Goal: Find specific page/section: Find specific page/section

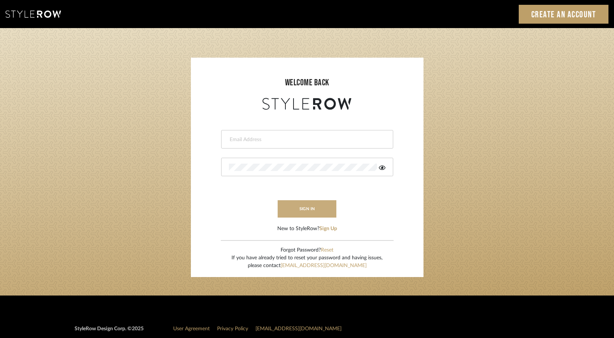
type input "[PERSON_NAME][EMAIL_ADDRESS][DOMAIN_NAME]"
click at [301, 206] on button "sign in" at bounding box center [307, 208] width 59 height 17
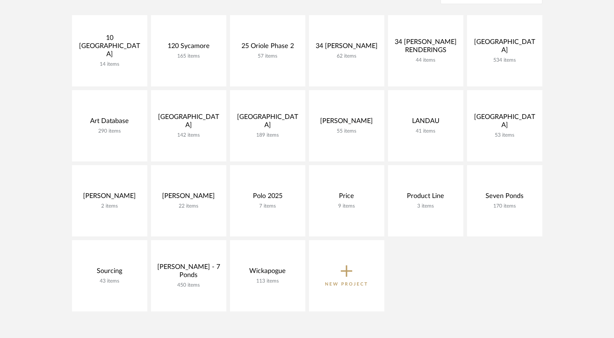
scroll to position [167, 0]
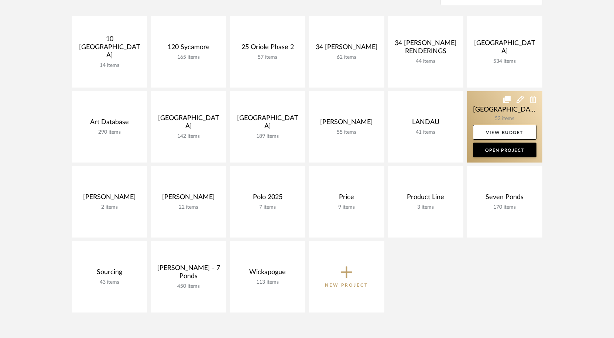
click at [493, 109] on link at bounding box center [504, 126] width 75 height 71
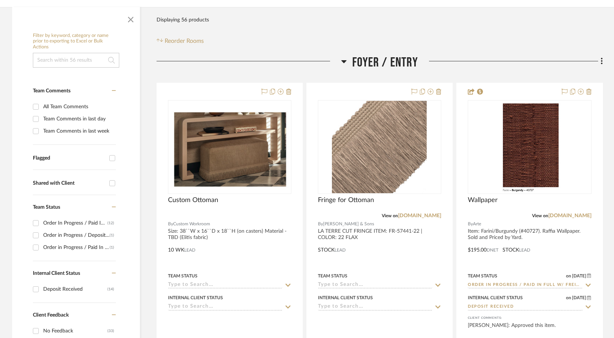
scroll to position [143, 0]
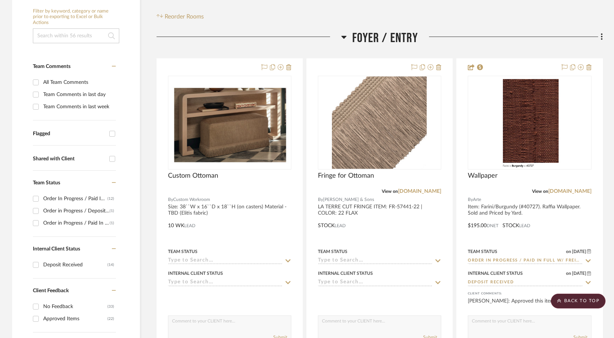
click at [82, 35] on input at bounding box center [76, 35] width 86 height 15
click at [82, 35] on input "ded" at bounding box center [76, 35] width 86 height 15
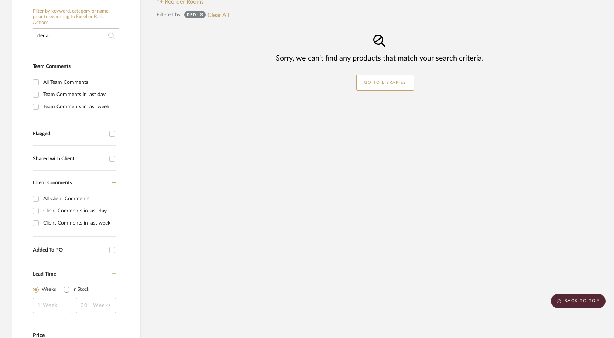
type input "dedar"
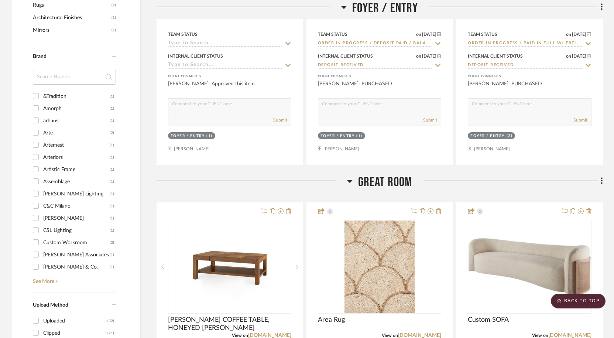
scroll to position [703, 0]
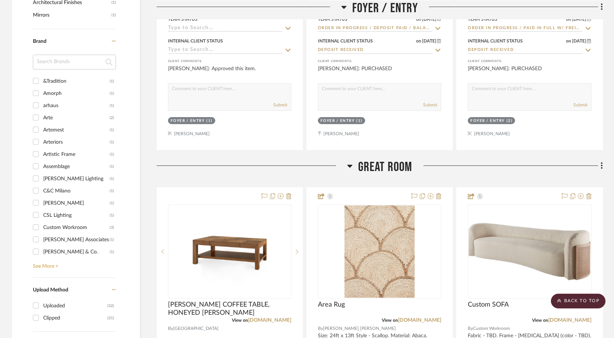
click at [50, 265] on link "See More +" at bounding box center [73, 264] width 85 height 12
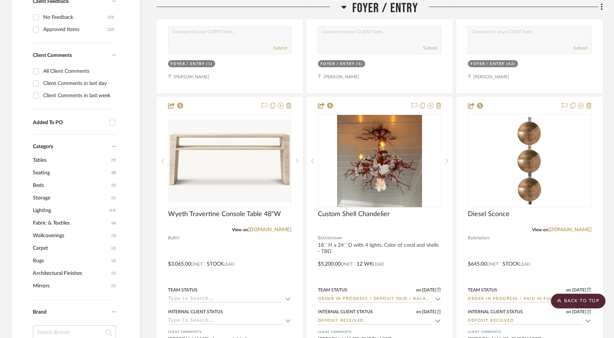
scroll to position [441, 0]
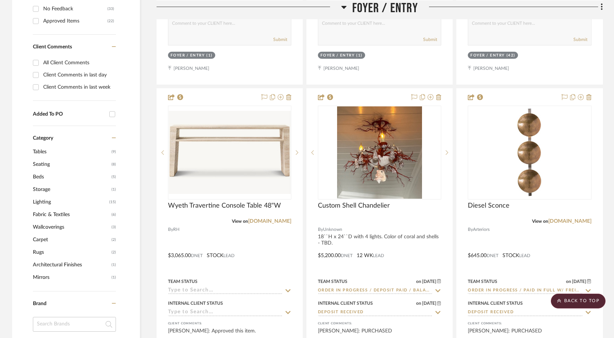
click at [50, 226] on span "Wallcoverings" at bounding box center [71, 227] width 77 height 13
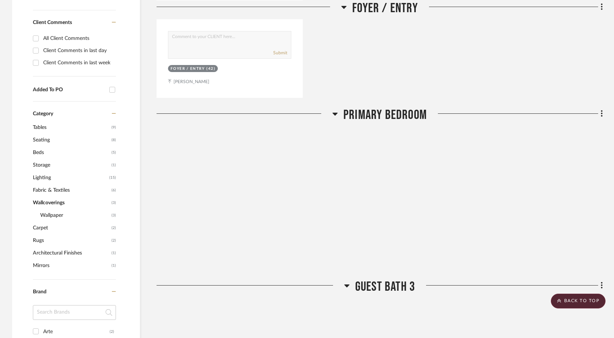
scroll to position [417, 0]
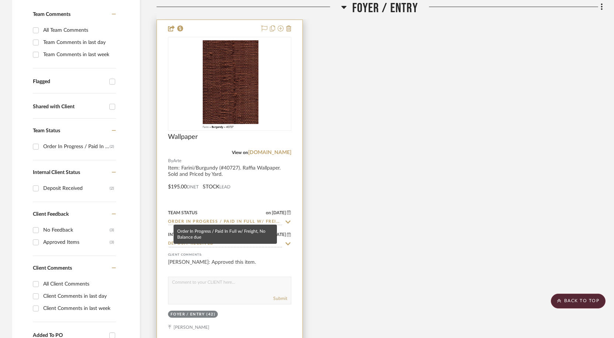
scroll to position [199, 0]
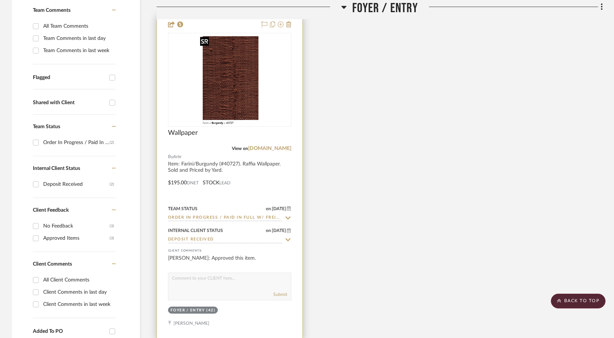
click at [226, 57] on img "0" at bounding box center [229, 80] width 65 height 92
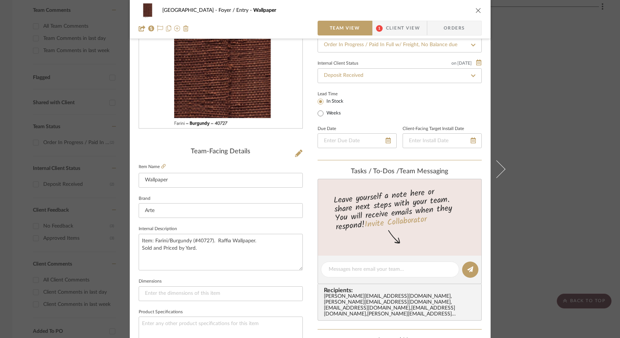
scroll to position [88, 0]
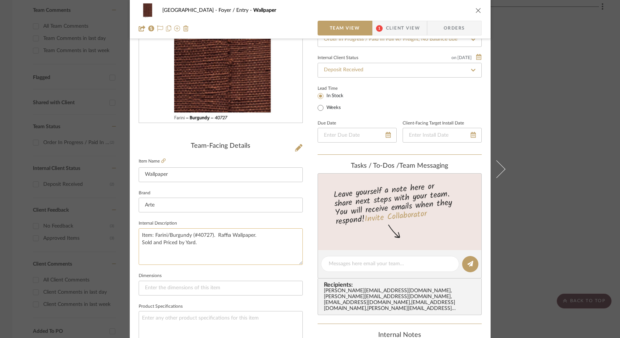
drag, startPoint x: 153, startPoint y: 235, endPoint x: 157, endPoint y: 235, distance: 4.1
click at [157, 235] on textarea "Item: Farini/Burgundy (#40727). Raffia Wallpaper. Sold and Priced by Yard." at bounding box center [221, 246] width 164 height 37
click at [153, 235] on textarea "Item: Farini/Burgundy (#40727). Raffia Wallpaper. Sold and Priced by Yard." at bounding box center [221, 246] width 164 height 37
drag, startPoint x: 153, startPoint y: 235, endPoint x: 210, endPoint y: 236, distance: 57.3
click at [210, 236] on textarea "Item: Farini/Burgundy (#40727). Raffia Wallpaper. Sold and Priced by Yard." at bounding box center [221, 246] width 164 height 37
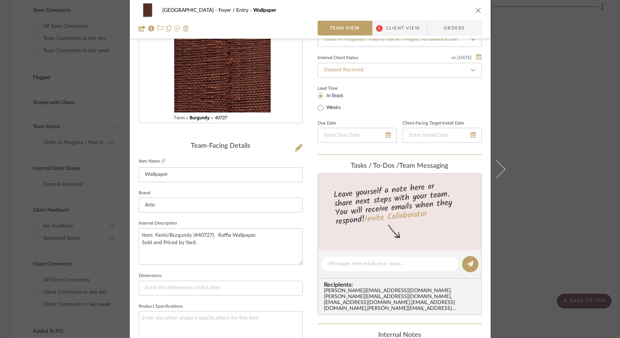
click at [79, 225] on div "Palm Beach Foyer / Entry Wallpaper Team View 1 Client View Orders Team-Facing D…" at bounding box center [310, 169] width 620 height 338
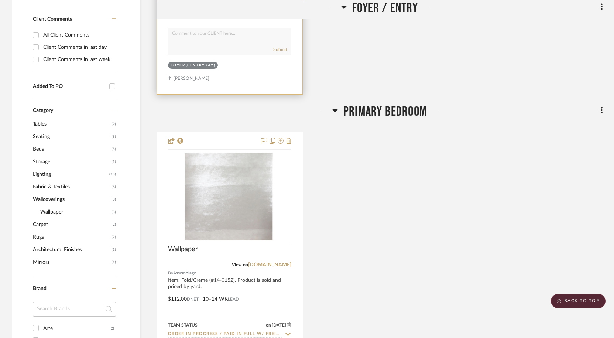
scroll to position [473, 0]
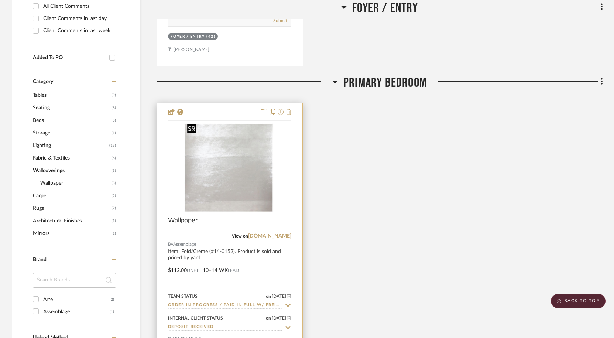
click at [241, 154] on img "0" at bounding box center [229, 167] width 91 height 92
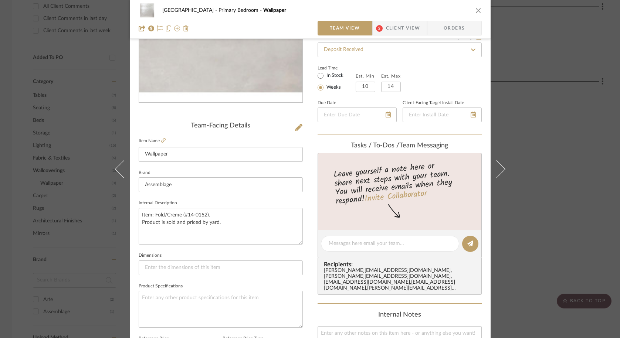
scroll to position [122, 0]
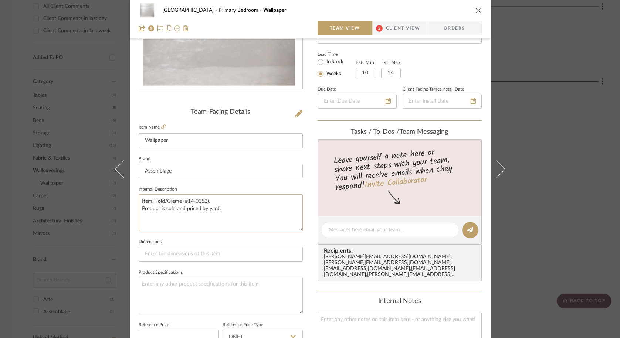
drag, startPoint x: 152, startPoint y: 202, endPoint x: 208, endPoint y: 202, distance: 55.8
click at [208, 202] on textarea "Item: Fold/Creme (#14-0152). Product is sold and priced by yard." at bounding box center [221, 212] width 164 height 37
click at [68, 218] on div "Palm Beach Primary Bedroom Wallpaper Team View 2 Client View Orders Team-Facing…" at bounding box center [310, 169] width 620 height 338
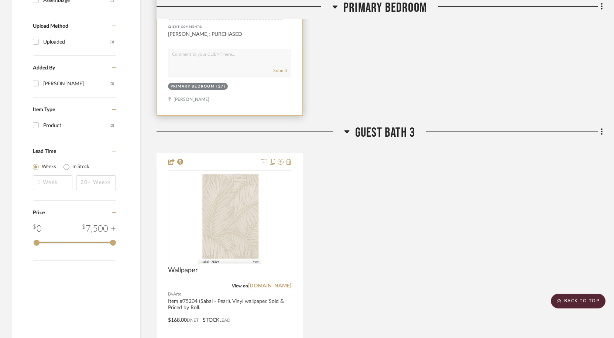
scroll to position [819, 0]
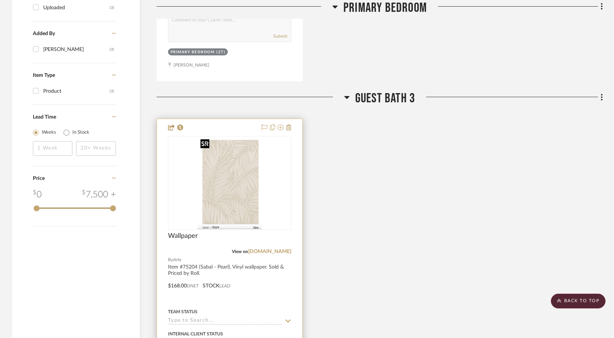
click at [239, 190] on img "0" at bounding box center [230, 183] width 64 height 92
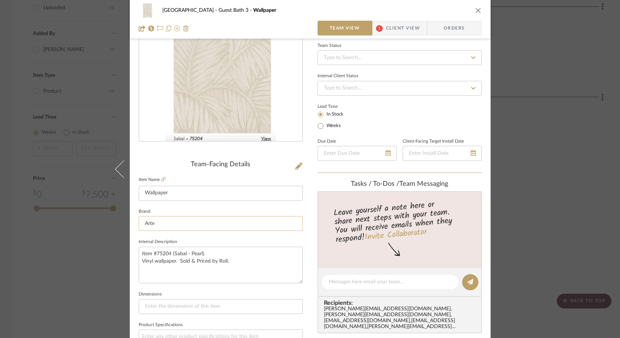
scroll to position [88, 0]
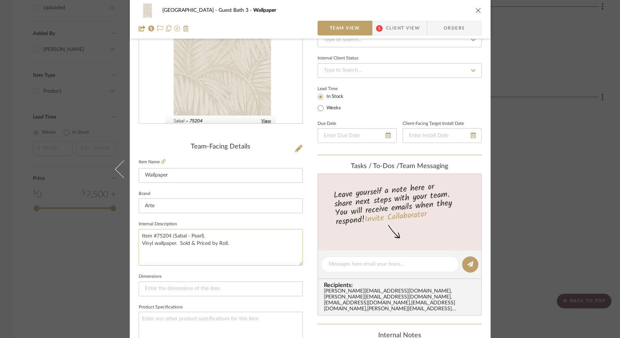
drag, startPoint x: 152, startPoint y: 236, endPoint x: 201, endPoint y: 236, distance: 48.8
click at [201, 236] on textarea "Item #75204 (Sabal - Pearl). Vinyl wallpaper. Sold & Priced by Roll." at bounding box center [221, 247] width 164 height 37
click at [92, 283] on div "Palm Beach Guest Bath 3 Wallpaper Team View 1 Client View Orders Team-Facing De…" at bounding box center [310, 169] width 620 height 338
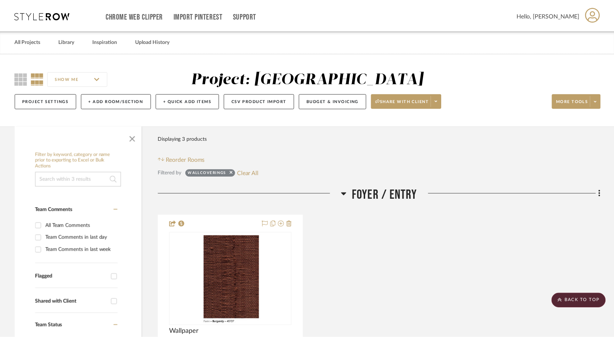
scroll to position [819, 0]
